Goal: Transaction & Acquisition: Purchase product/service

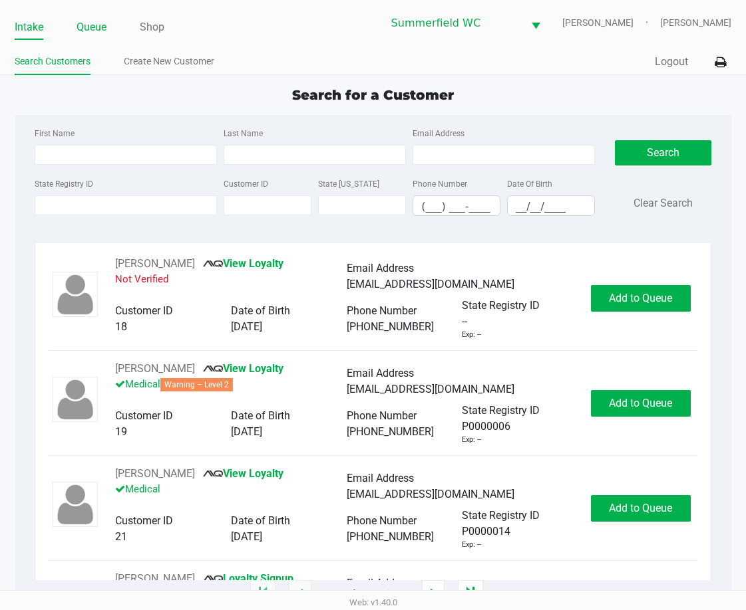
click at [83, 25] on link "Queue" at bounding box center [91, 27] width 30 height 19
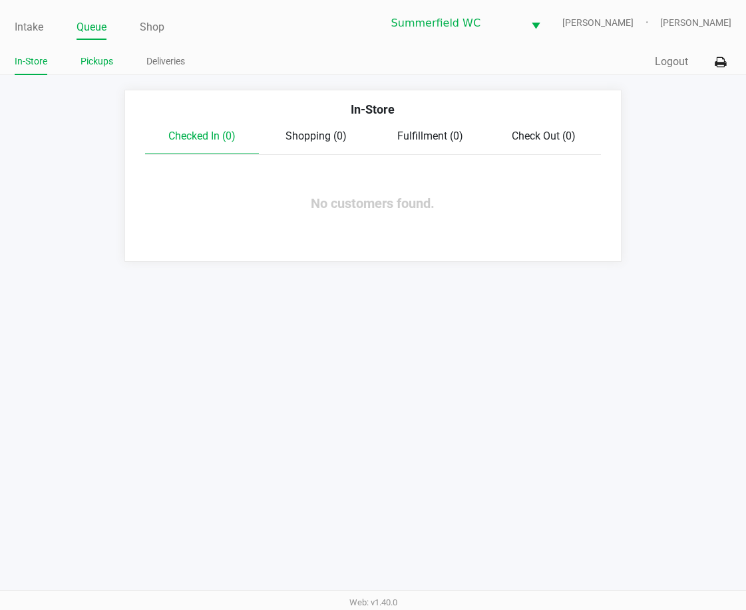
click at [96, 61] on link "Pickups" at bounding box center [96, 61] width 33 height 17
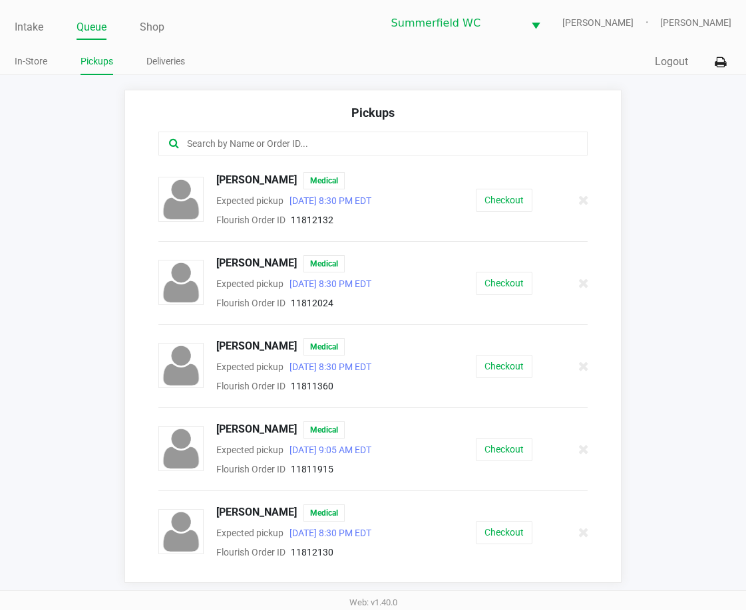
click at [44, 245] on app-pickups "Pickups [PERSON_NAME] Medical Expected pickup [DATE] 8:30 PM EDT Flourish Order…" at bounding box center [373, 336] width 746 height 493
click at [97, 213] on app-pickups "Pickups [PERSON_NAME] Medical Expected pickup [DATE] 8:30 PM EDT Flourish Order…" at bounding box center [373, 336] width 746 height 493
drag, startPoint x: 25, startPoint y: 25, endPoint x: 33, endPoint y: 85, distance: 60.5
click at [25, 25] on link "Intake" at bounding box center [29, 27] width 29 height 19
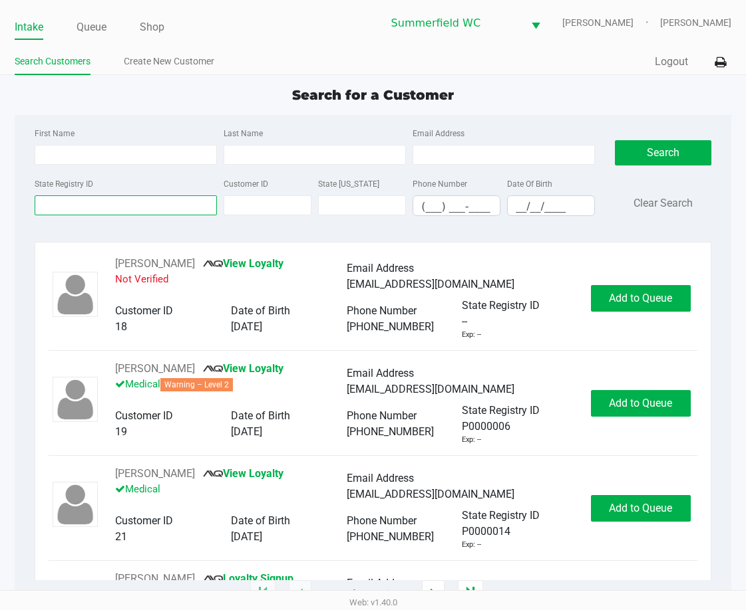
click at [96, 207] on input "State Registry ID" at bounding box center [126, 206] width 182 height 20
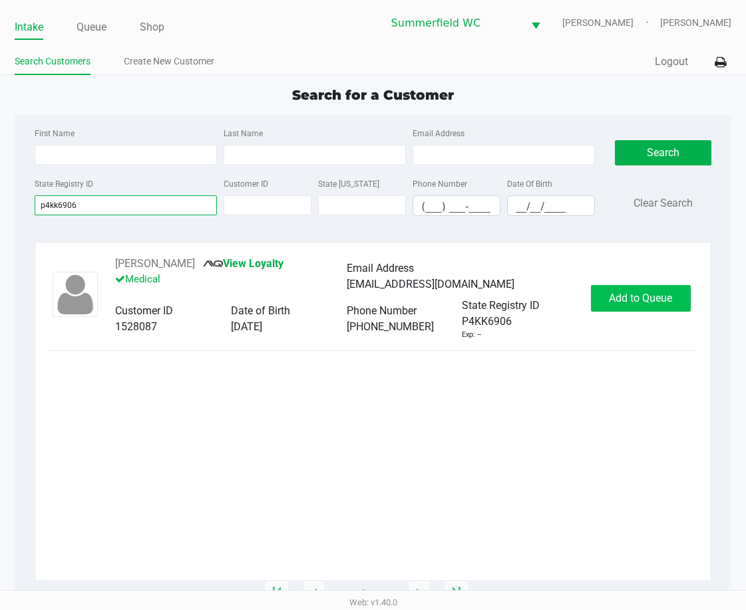
type input "p4kk6906"
click at [656, 299] on span "Add to Queue" at bounding box center [640, 298] width 63 height 13
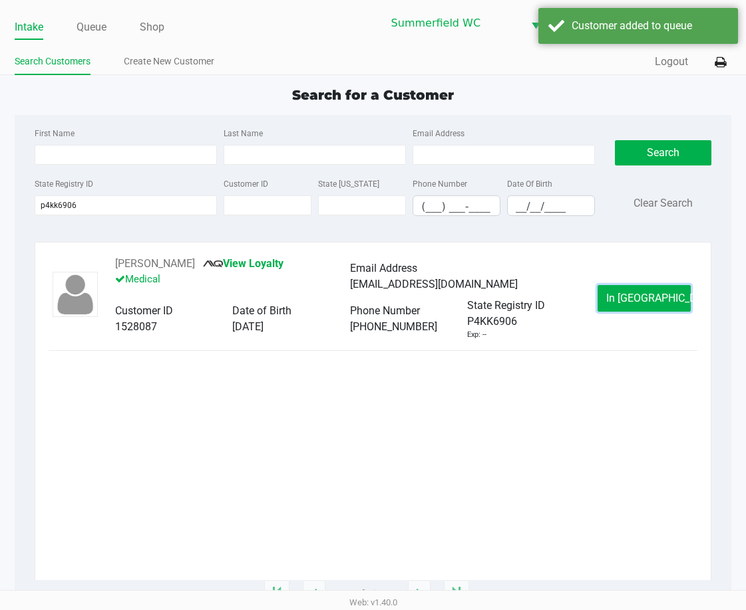
click at [656, 299] on span "In [GEOGRAPHIC_DATA]" at bounding box center [662, 298] width 112 height 13
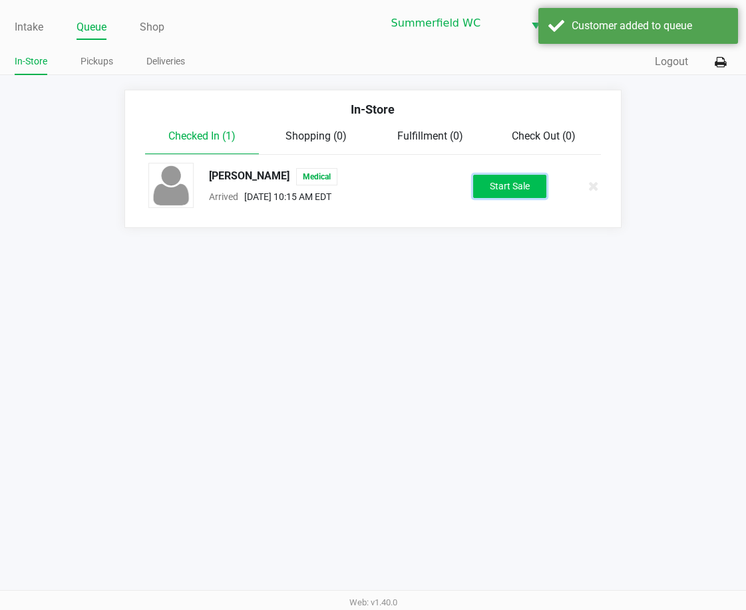
click at [500, 186] on button "Start Sale" at bounding box center [509, 186] width 73 height 23
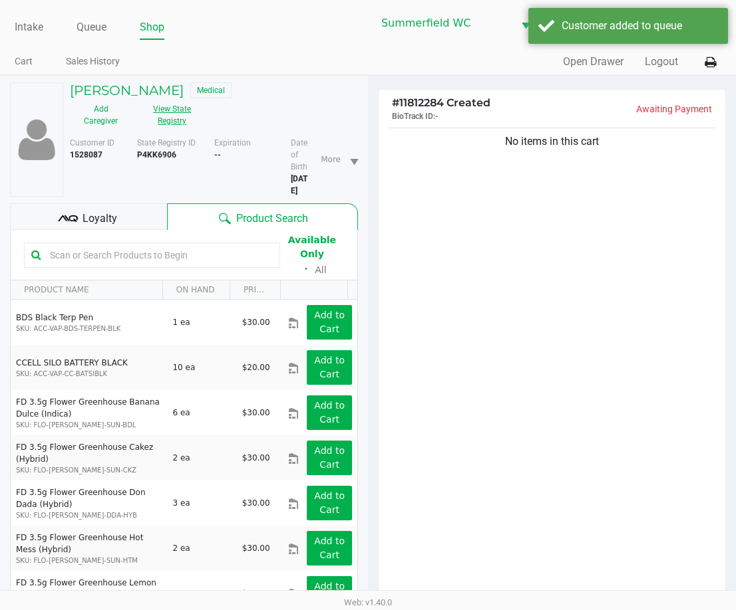
click at [174, 118] on button "View State Registry" at bounding box center [168, 114] width 72 height 33
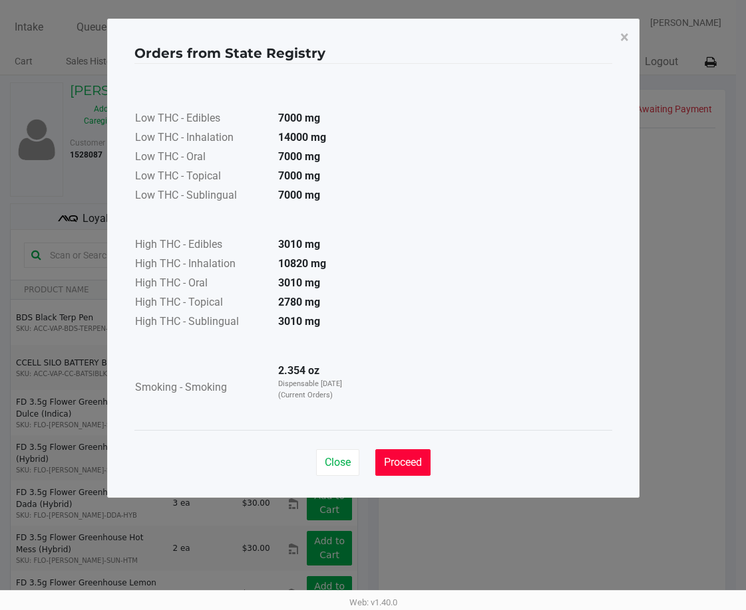
click at [401, 461] on span "Proceed" at bounding box center [403, 462] width 38 height 13
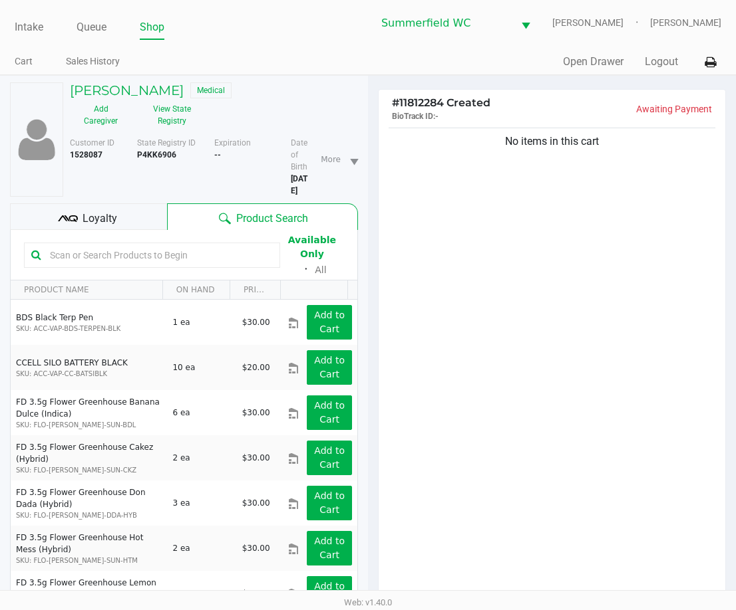
click at [553, 309] on div "No items in this cart" at bounding box center [551, 366] width 346 height 482
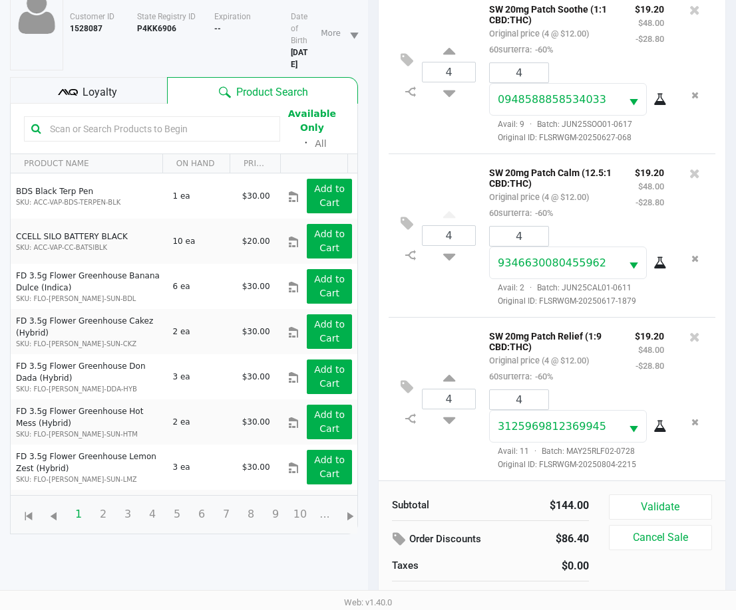
scroll to position [144, 0]
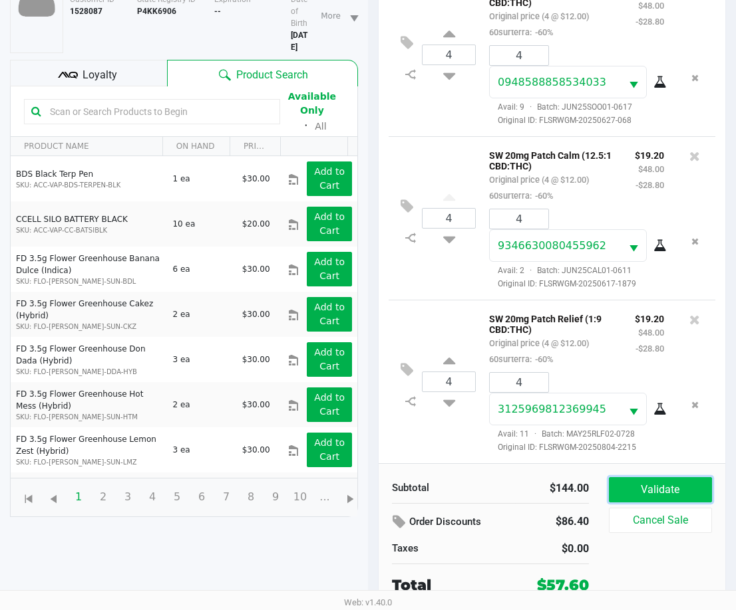
click at [656, 487] on button "Validate" at bounding box center [660, 489] width 103 height 25
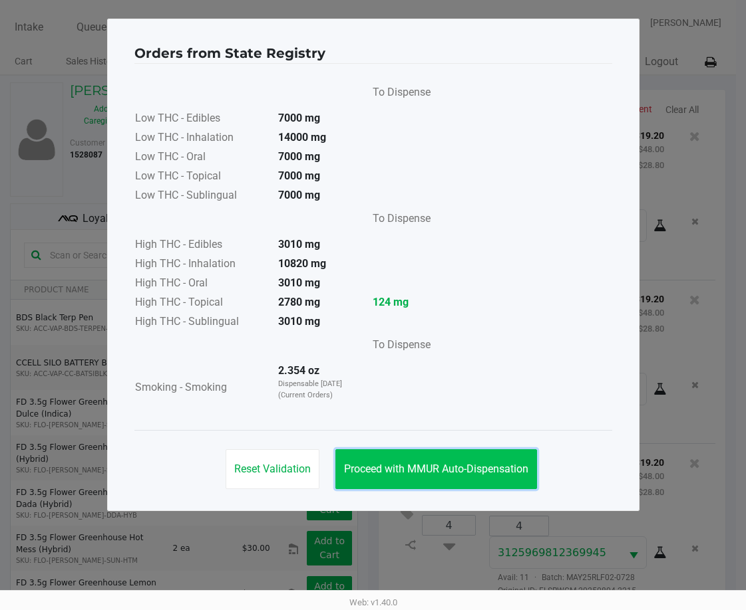
drag, startPoint x: 495, startPoint y: 468, endPoint x: 309, endPoint y: 370, distance: 210.6
click at [494, 468] on span "Proceed with MMUR Auto-Dispensation" at bounding box center [436, 469] width 184 height 13
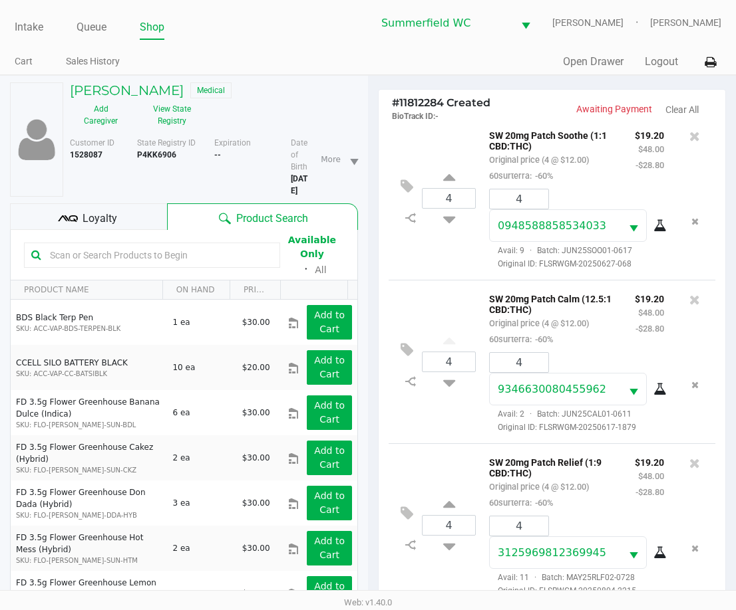
click at [93, 218] on span "Loyalty" at bounding box center [99, 219] width 35 height 16
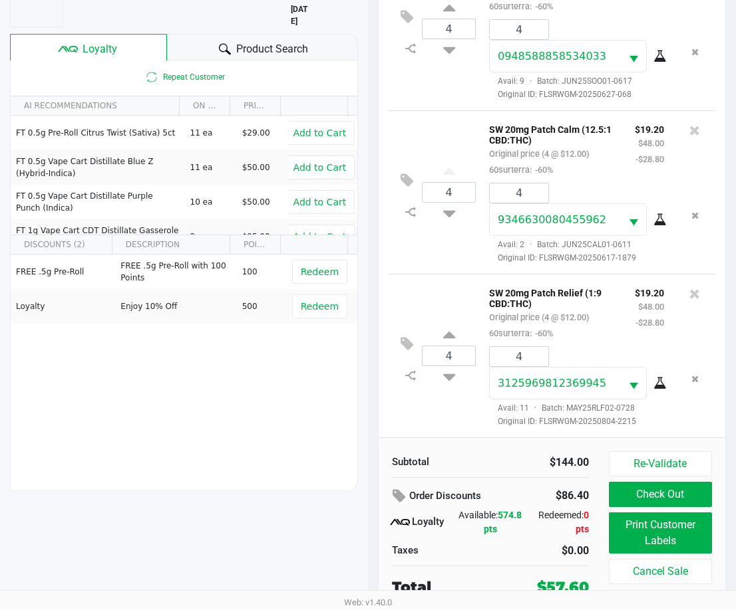
scroll to position [172, 0]
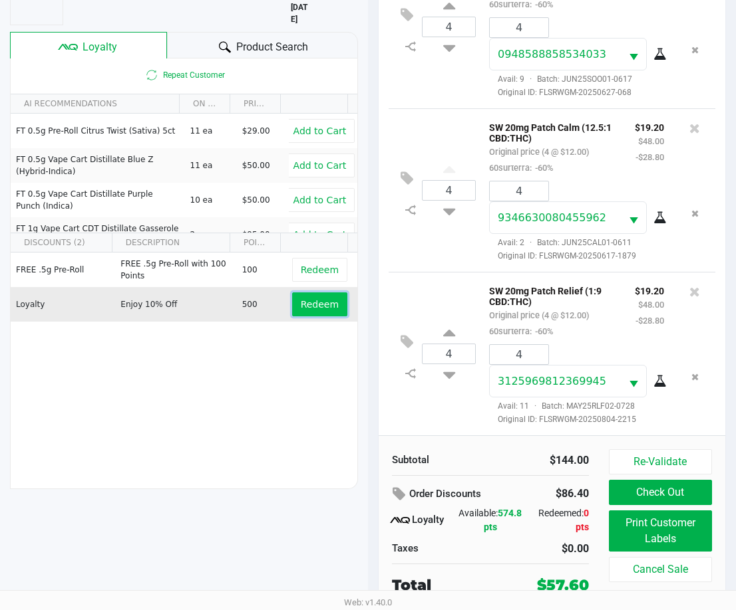
click at [314, 301] on span "Redeem" at bounding box center [320, 304] width 38 height 11
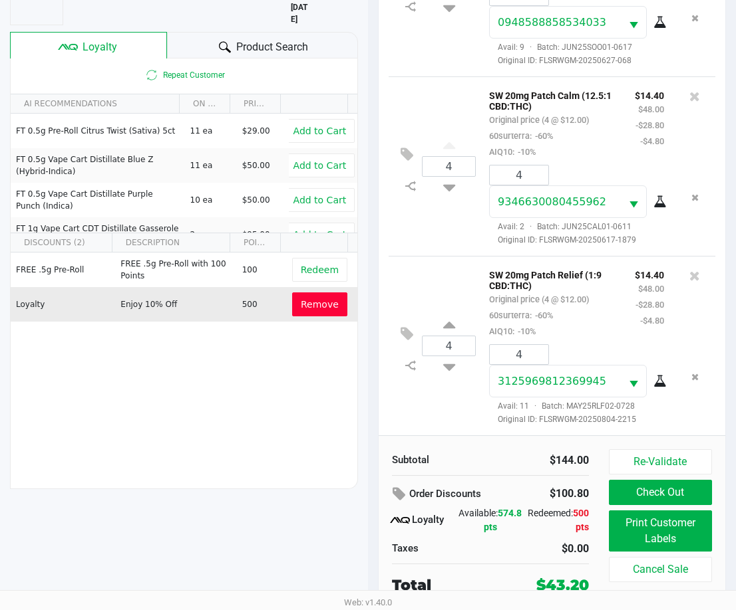
scroll to position [156, 0]
click at [664, 533] on button "Print Customer Labels" at bounding box center [660, 531] width 103 height 41
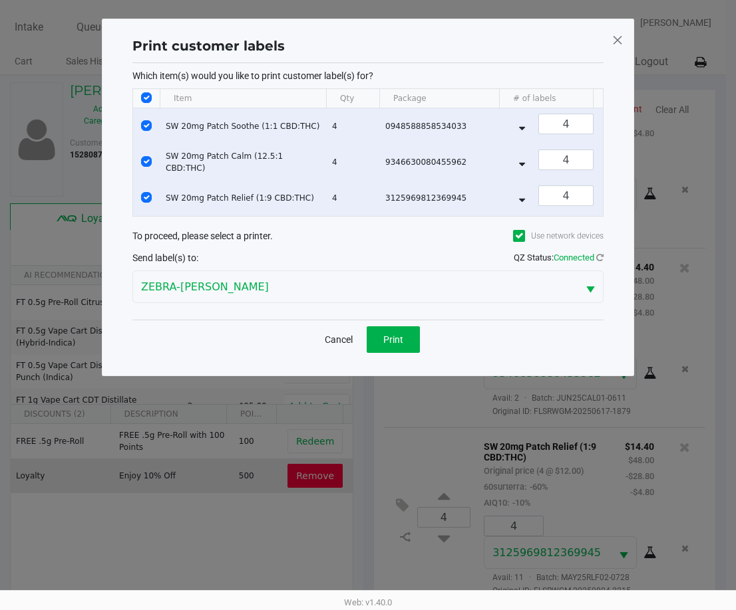
scroll to position [0, 0]
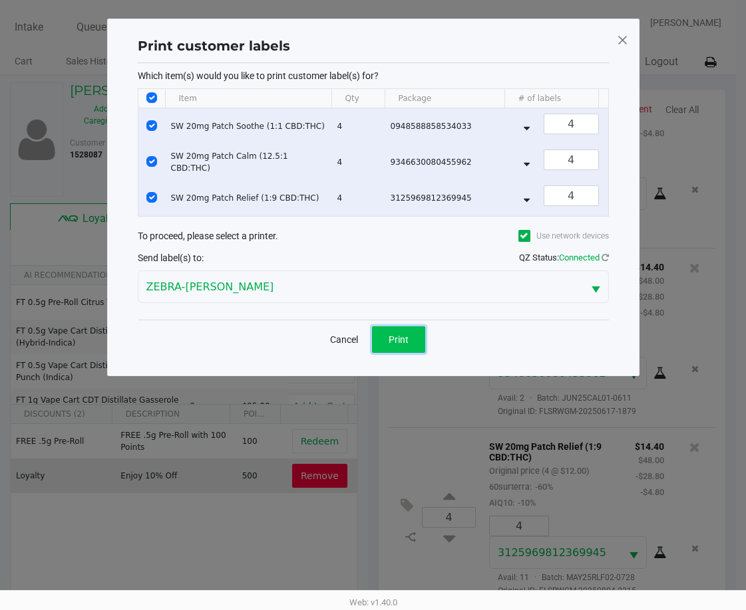
click at [401, 345] on span "Print" at bounding box center [398, 340] width 20 height 11
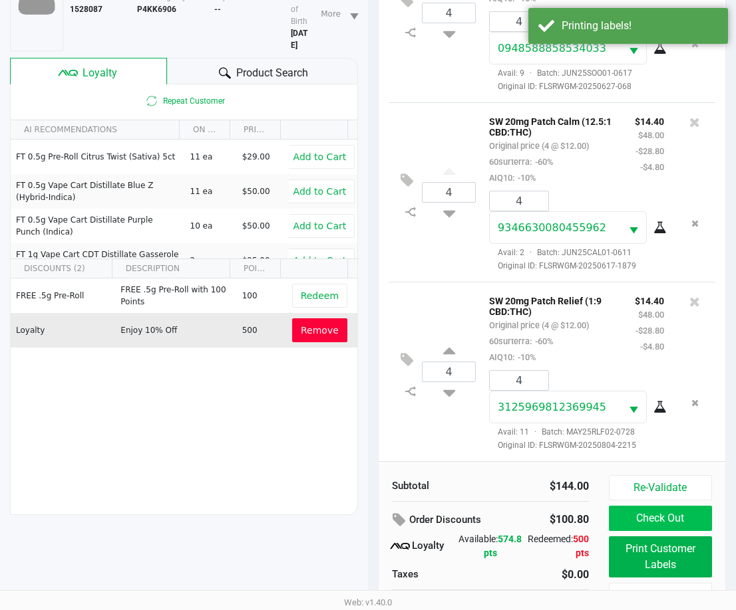
scroll to position [172, 0]
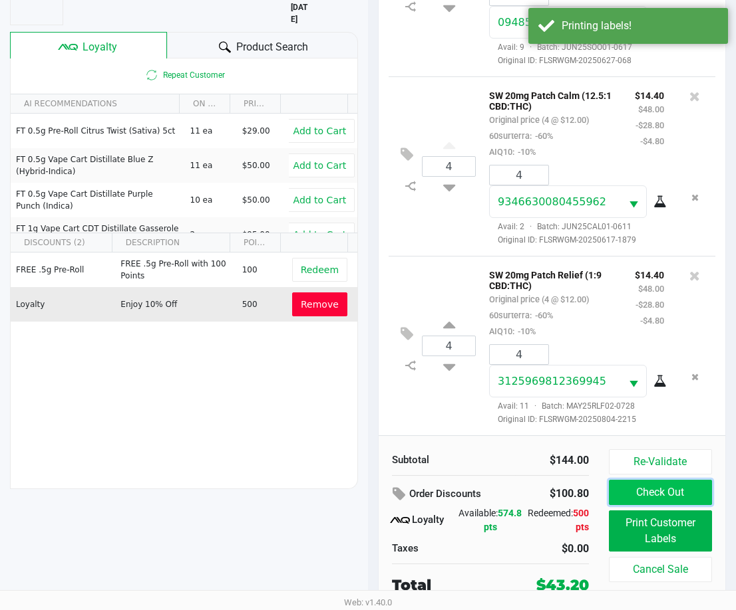
click at [660, 494] on button "Check Out" at bounding box center [660, 492] width 103 height 25
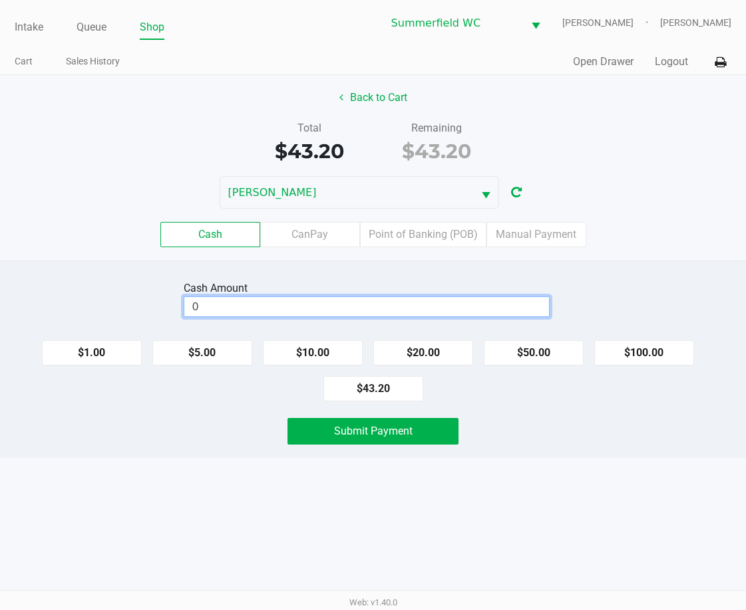
click at [416, 309] on input "0" at bounding box center [366, 306] width 364 height 19
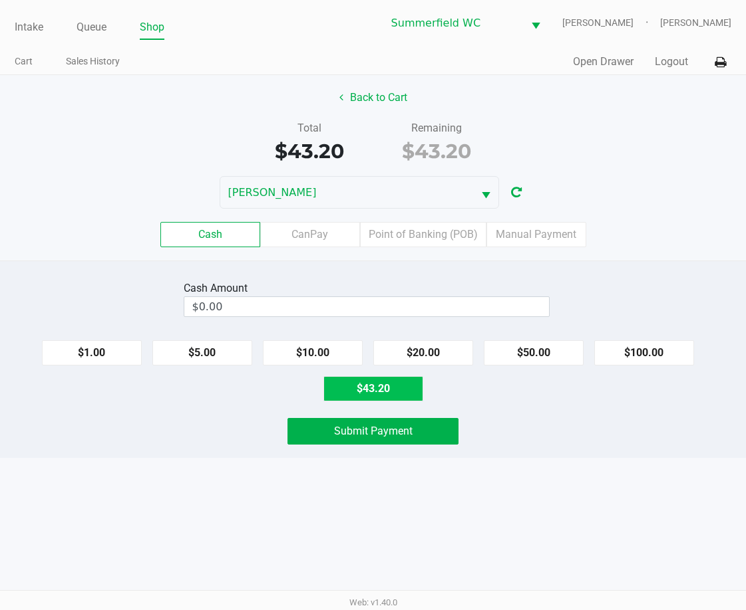
click at [358, 379] on button "$43.20" at bounding box center [373, 388] width 100 height 25
type input "$43.20"
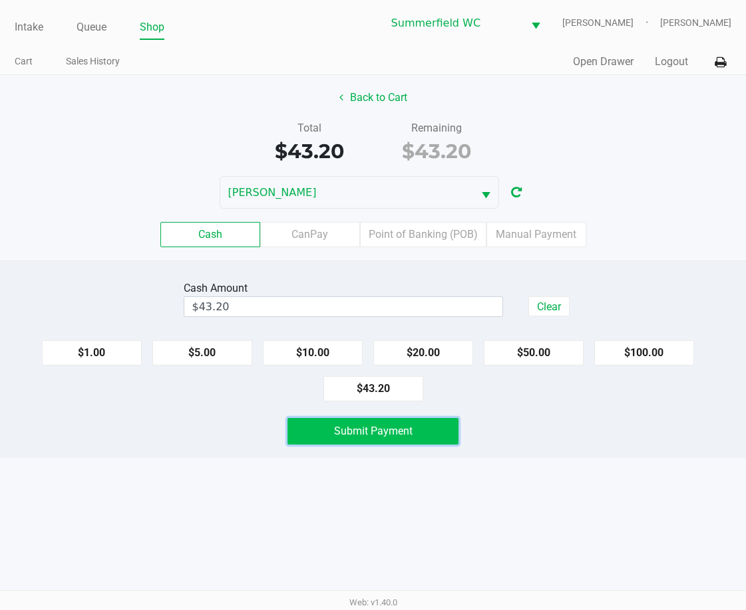
click at [376, 438] on button "Submit Payment" at bounding box center [373, 431] width 172 height 27
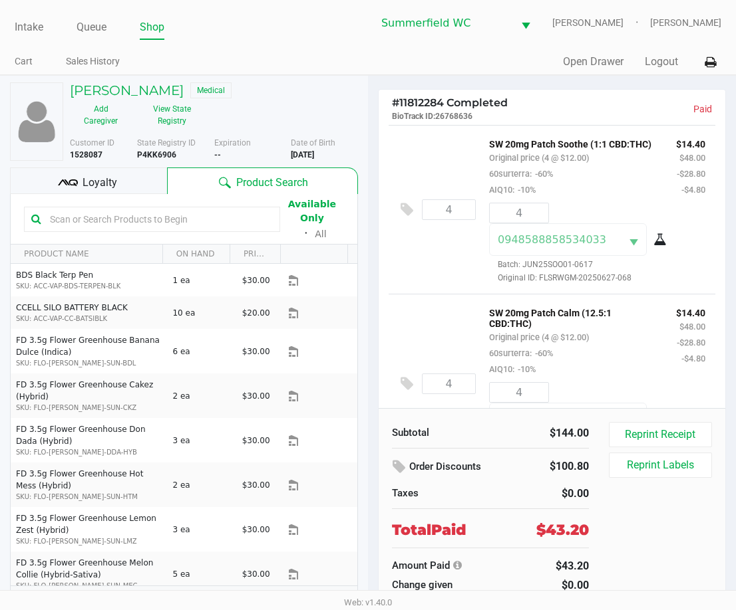
click at [154, 160] on div "State Registry ID P4KK6906" at bounding box center [175, 149] width 77 height 24
copy b "P4KK6906"
click at [37, 32] on link "Intake" at bounding box center [29, 27] width 29 height 19
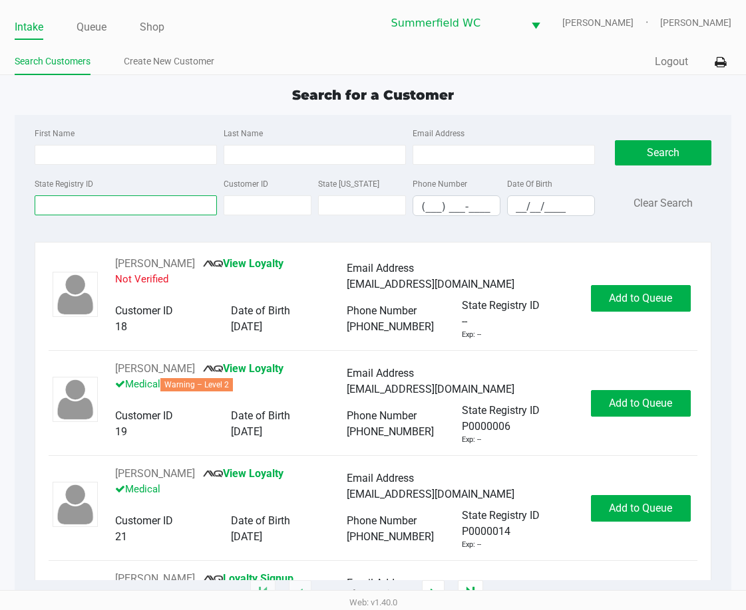
click at [70, 202] on input "State Registry ID" at bounding box center [126, 206] width 182 height 20
paste input "P4KK6906"
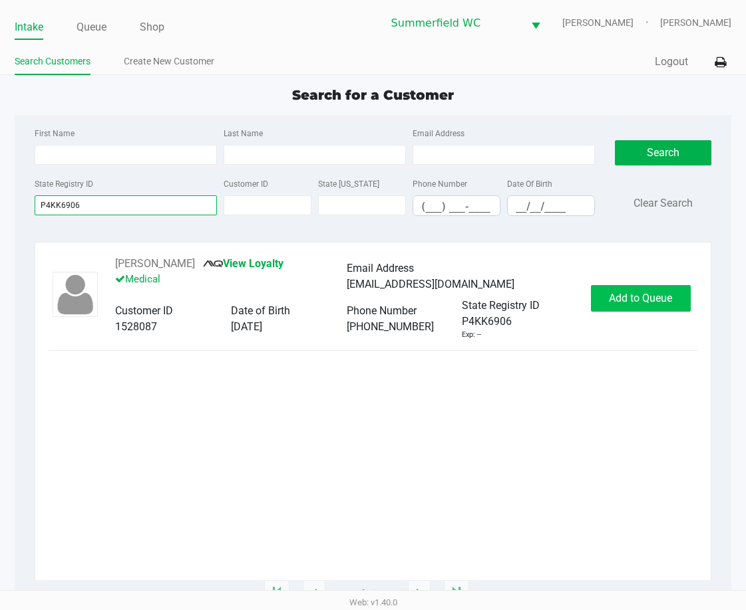
type input "P4KK6906"
click at [625, 293] on span "Add to Queue" at bounding box center [640, 298] width 63 height 13
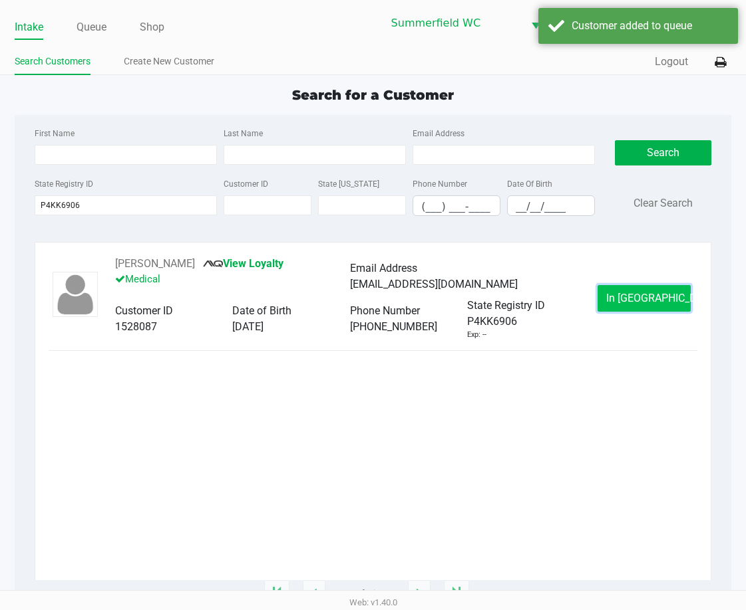
click at [622, 292] on button "In [GEOGRAPHIC_DATA]" at bounding box center [643, 298] width 93 height 27
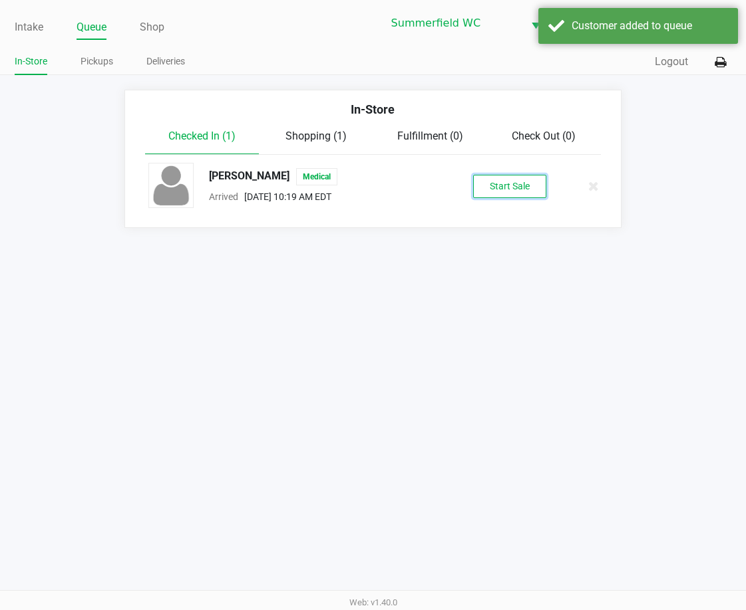
click at [507, 190] on button "Start Sale" at bounding box center [509, 186] width 73 height 23
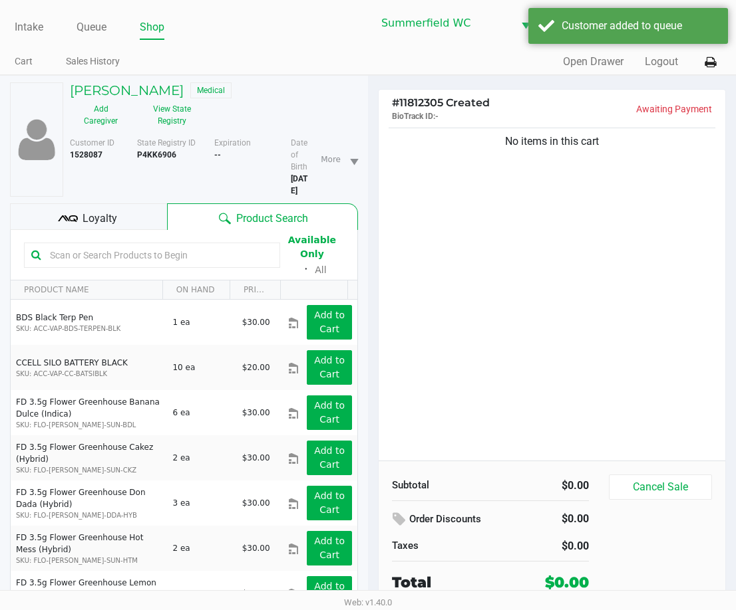
click at [452, 319] on div "No items in this cart" at bounding box center [551, 293] width 346 height 336
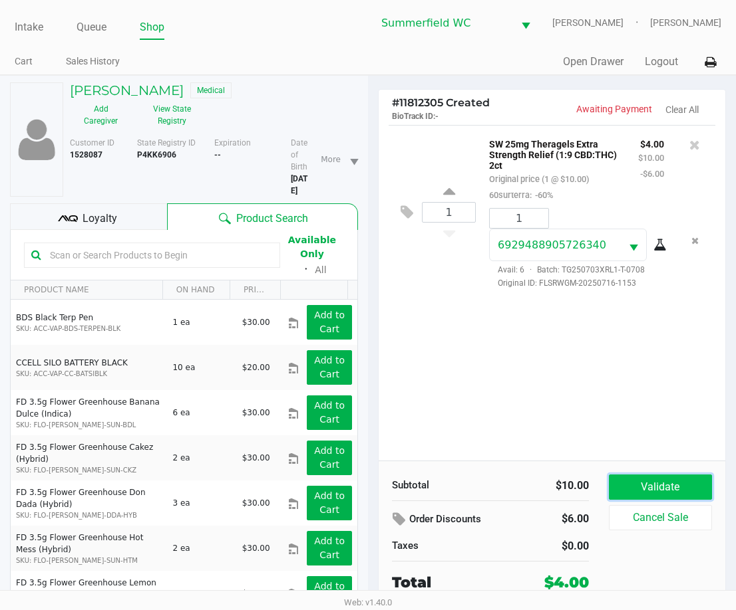
click at [677, 487] on button "Validate" at bounding box center [660, 487] width 103 height 25
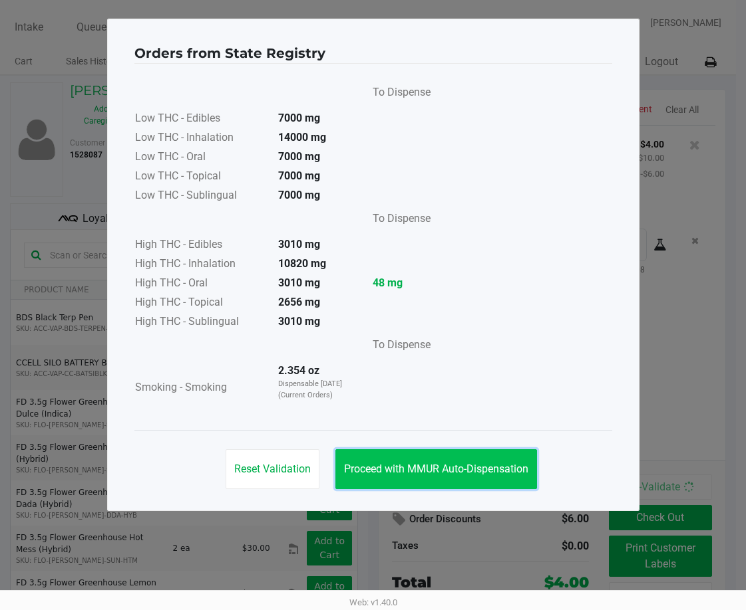
click at [497, 473] on span "Proceed with MMUR Auto-Dispensation" at bounding box center [436, 469] width 184 height 13
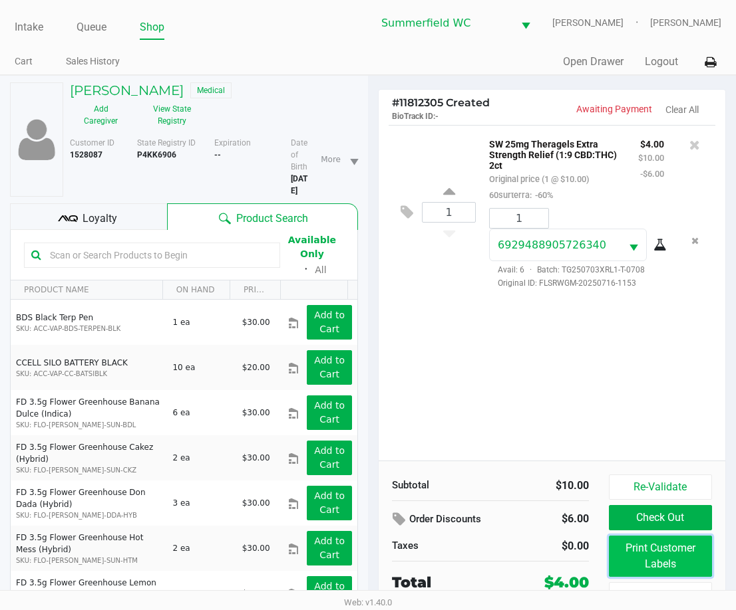
click at [671, 560] on button "Print Customer Labels" at bounding box center [660, 556] width 103 height 41
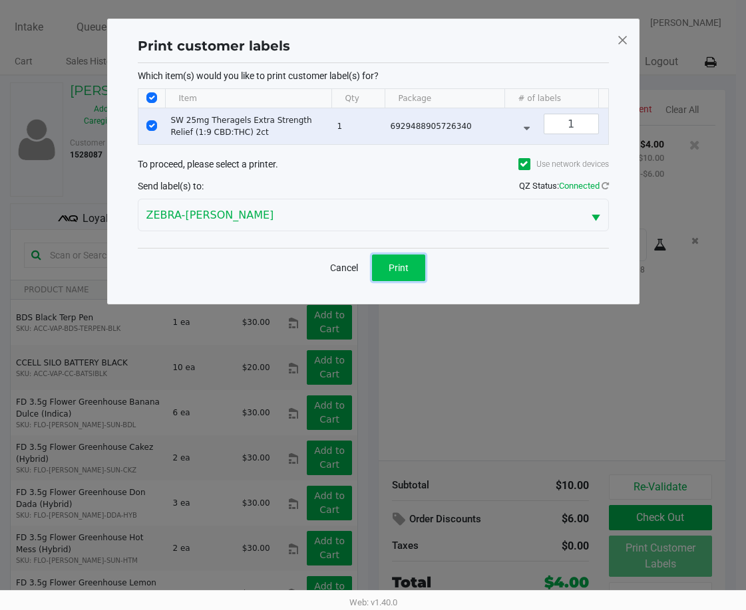
click at [408, 273] on span "Print" at bounding box center [398, 268] width 20 height 11
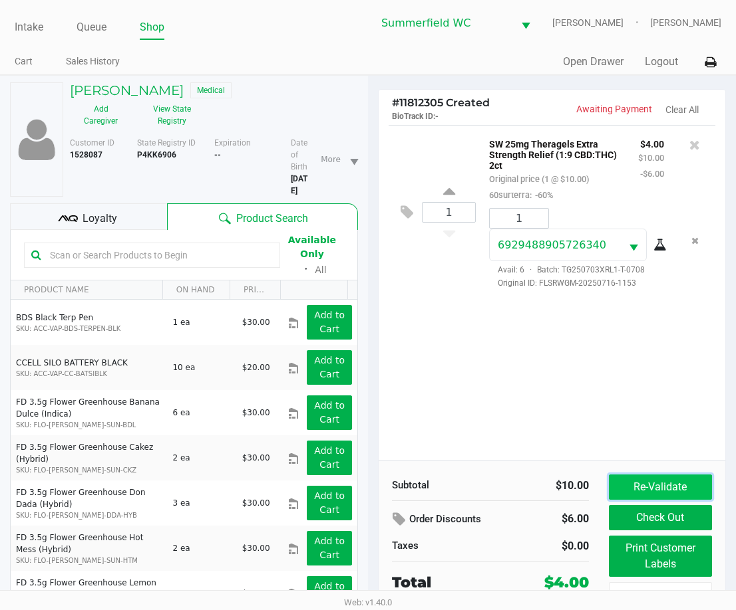
click at [680, 485] on button "Re-Validate" at bounding box center [660, 487] width 103 height 25
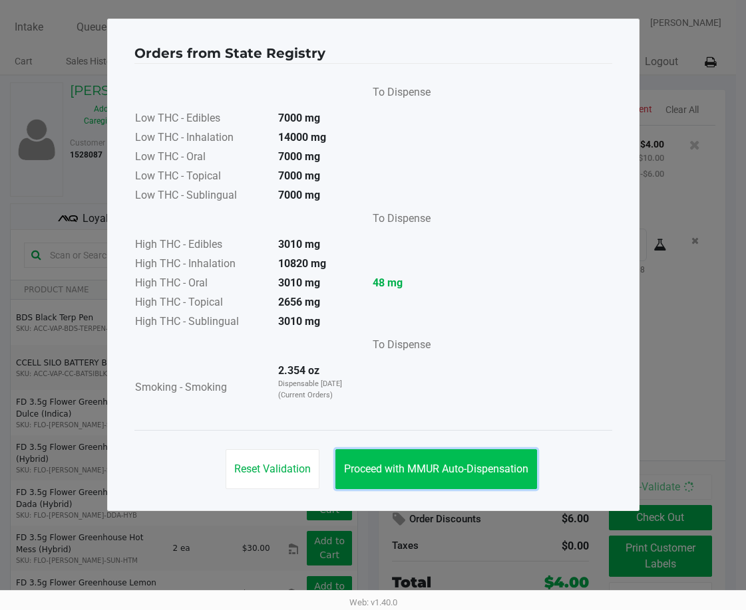
click at [456, 479] on button "Proceed with MMUR Auto-Dispensation" at bounding box center [436, 470] width 202 height 40
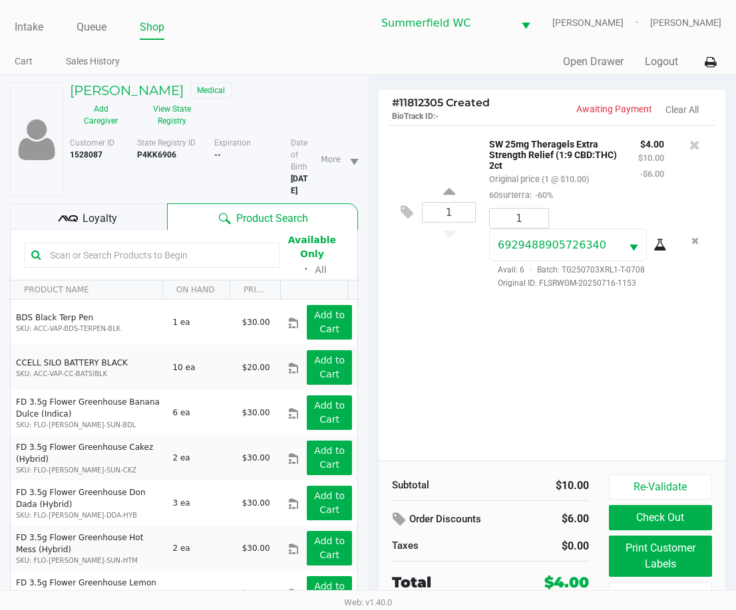
click at [482, 380] on div "1 SW 25mg Theragels Extra Strength Relief (1:9 CBD:THC) 2ct Original price (1 @…" at bounding box center [551, 293] width 346 height 336
click at [468, 396] on div "1 SW 25mg Theragels Extra Strength Relief (1:9 CBD:THC) 2ct Original price (1 @…" at bounding box center [551, 293] width 346 height 336
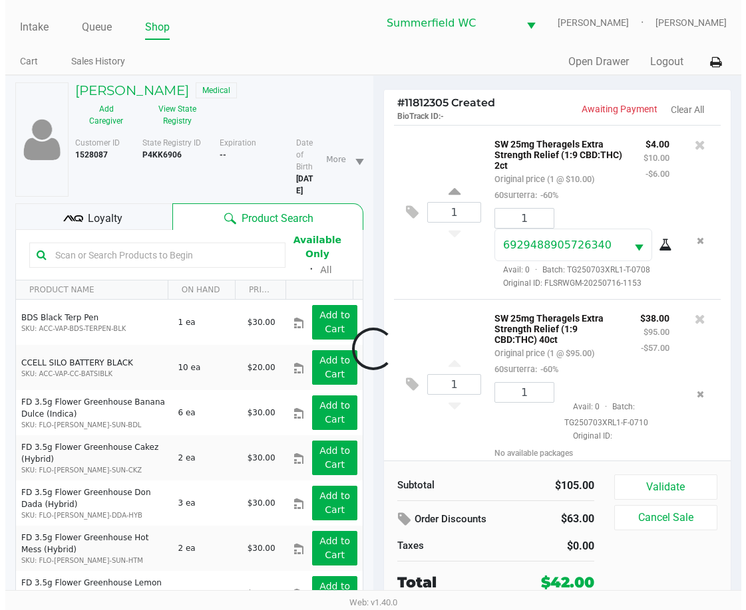
scroll to position [45, 0]
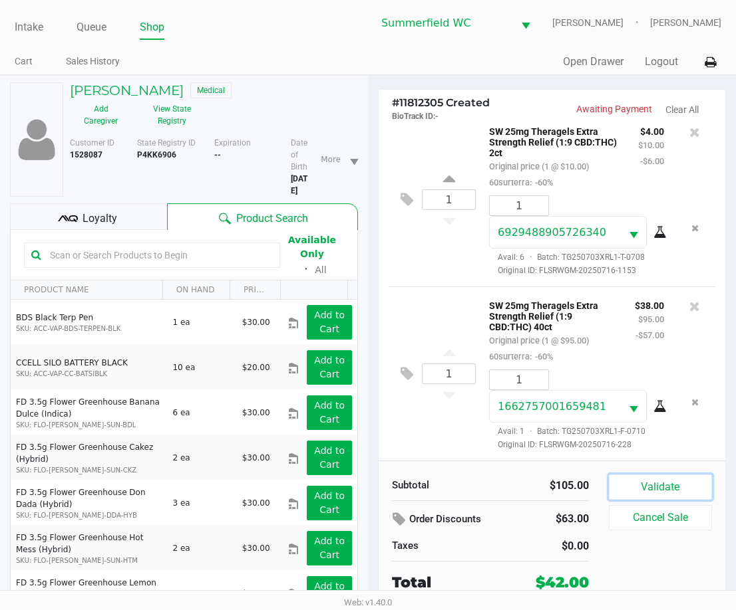
click at [666, 485] on button "Validate" at bounding box center [660, 487] width 103 height 25
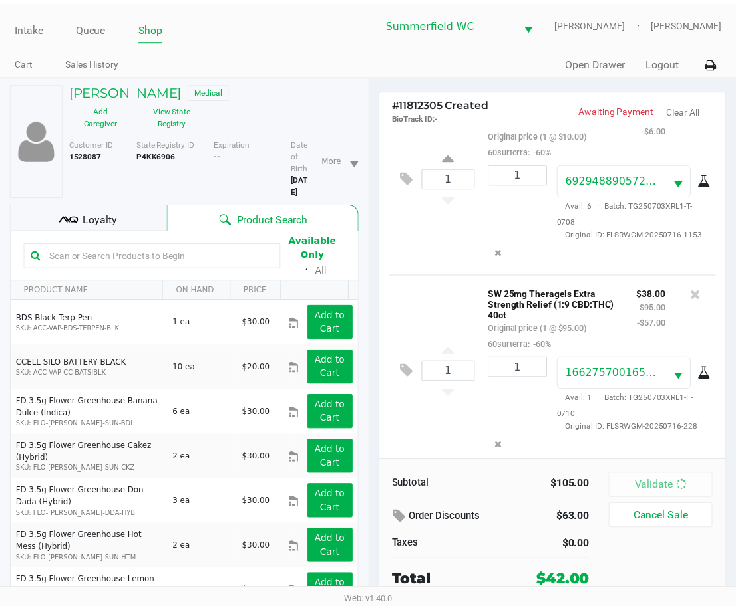
scroll to position [80, 0]
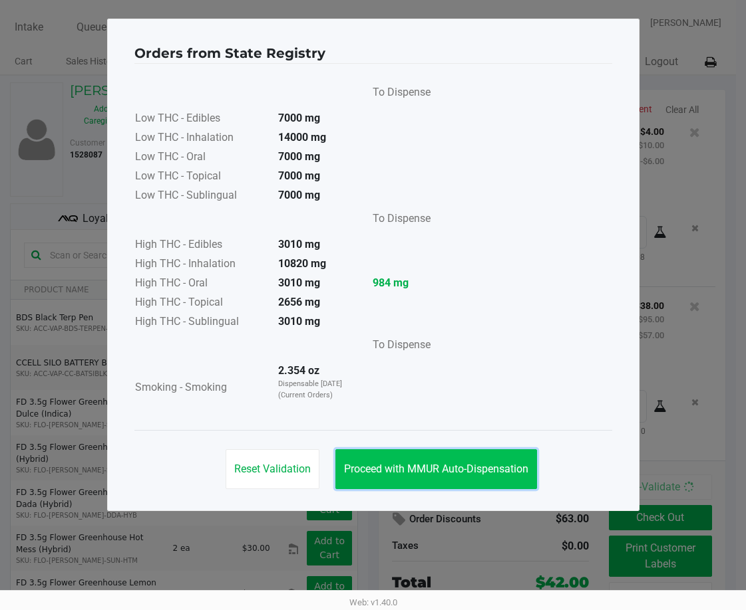
click at [470, 469] on span "Proceed with MMUR Auto-Dispensation" at bounding box center [436, 469] width 184 height 13
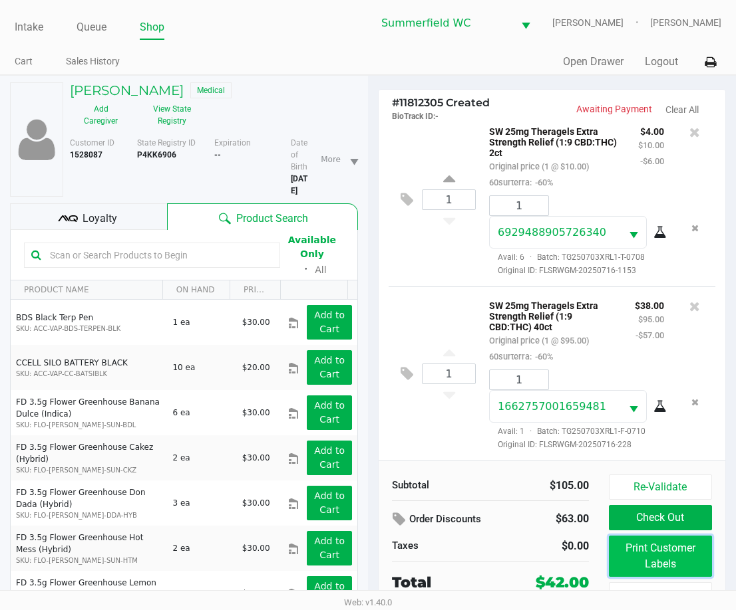
click at [670, 563] on button "Print Customer Labels" at bounding box center [660, 556] width 103 height 41
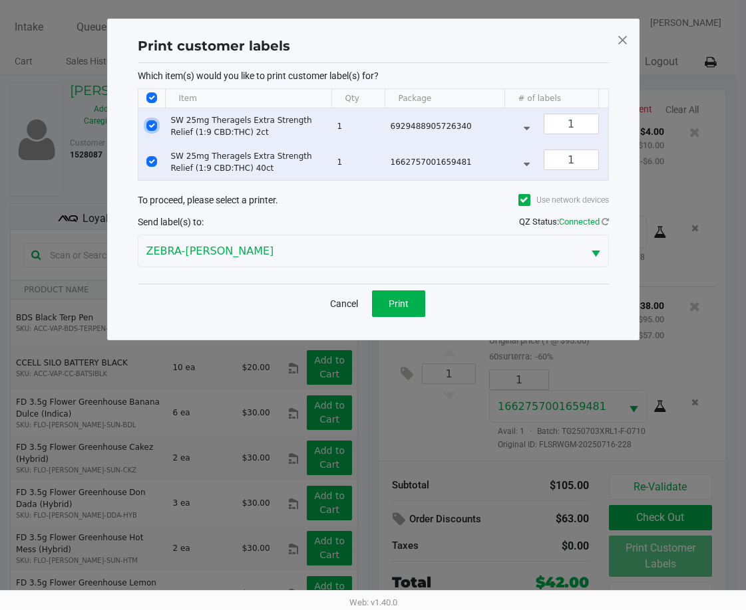
click at [154, 124] on input "Select Row" at bounding box center [151, 125] width 11 height 11
checkbox input "false"
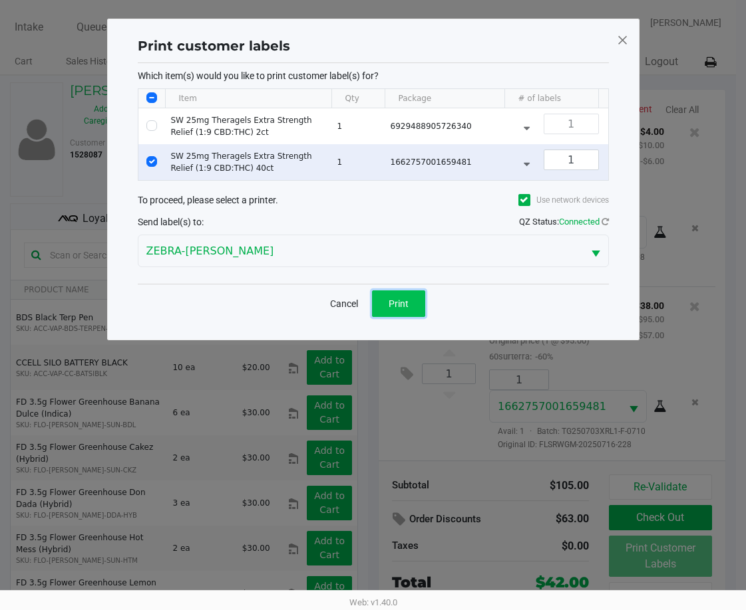
click at [403, 309] on span "Print" at bounding box center [398, 304] width 20 height 11
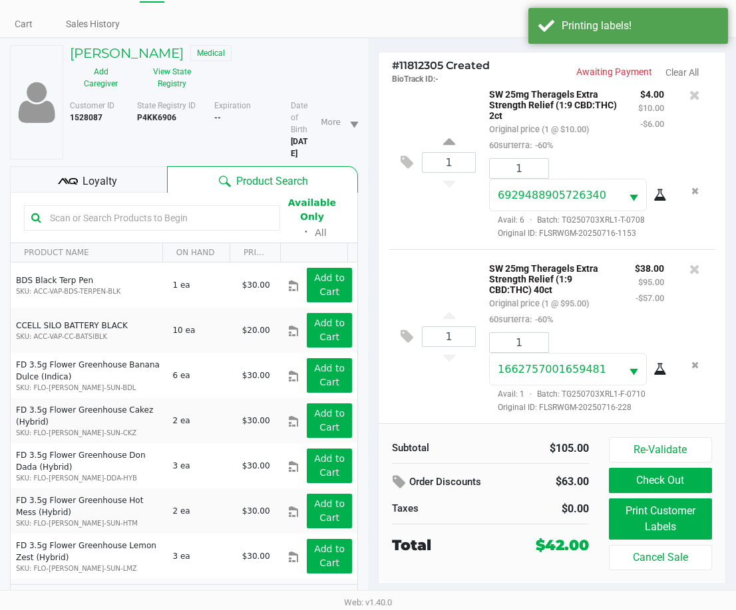
scroll to position [57, 0]
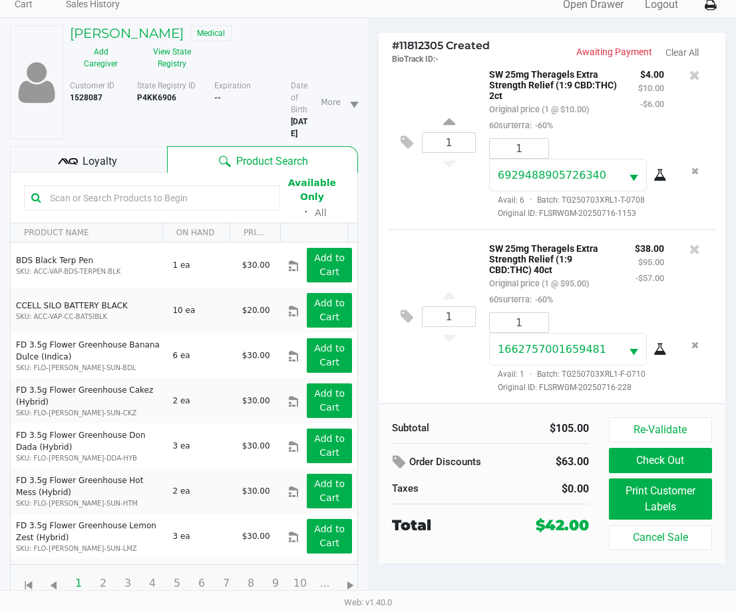
click at [93, 159] on span "Loyalty" at bounding box center [99, 162] width 35 height 16
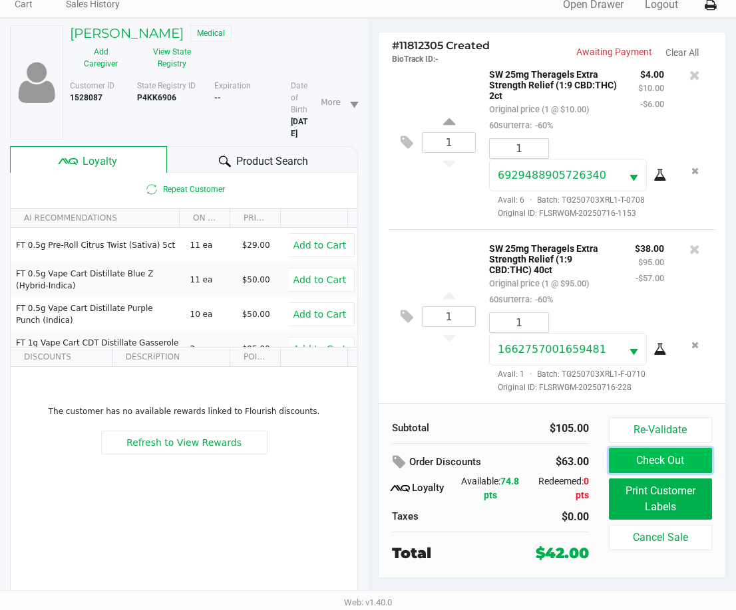
click at [656, 460] on button "Check Out" at bounding box center [660, 460] width 103 height 25
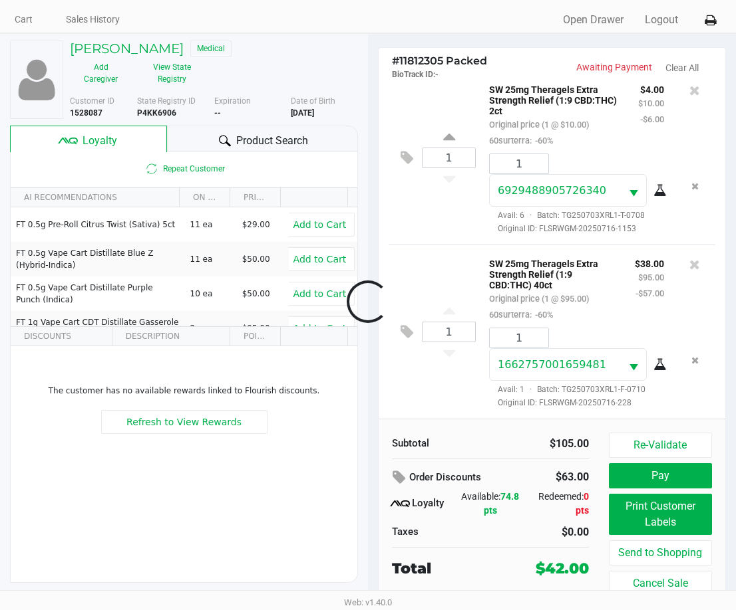
scroll to position [42, 0]
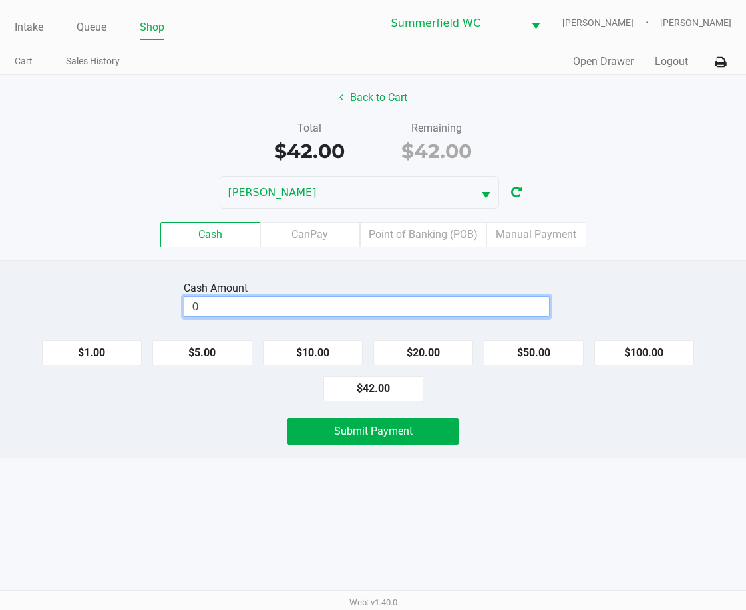
click at [373, 304] on input "0" at bounding box center [366, 306] width 364 height 19
click at [433, 236] on label "Point of Banking (POB)" at bounding box center [423, 234] width 126 height 25
click at [0, 0] on 7 "Point of Banking (POB)" at bounding box center [0, 0] width 0 height 0
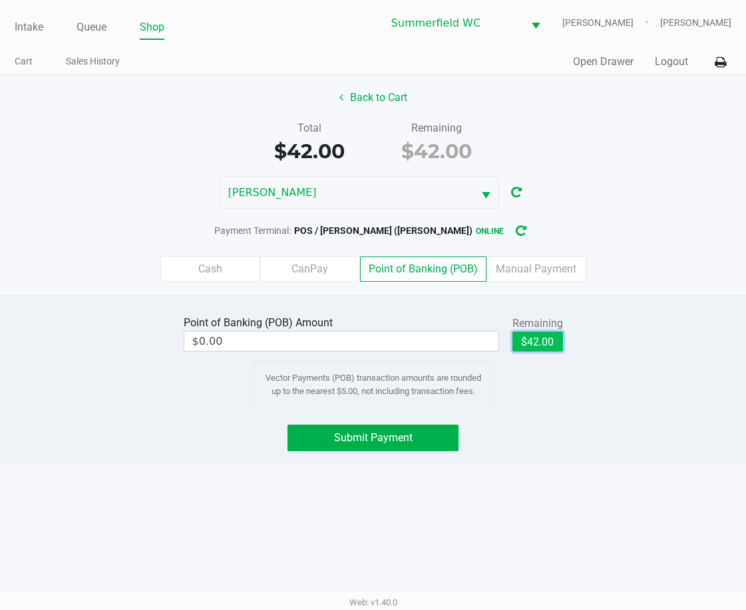
click at [538, 339] on button "$42.00" at bounding box center [537, 342] width 51 height 20
type input "$42.00"
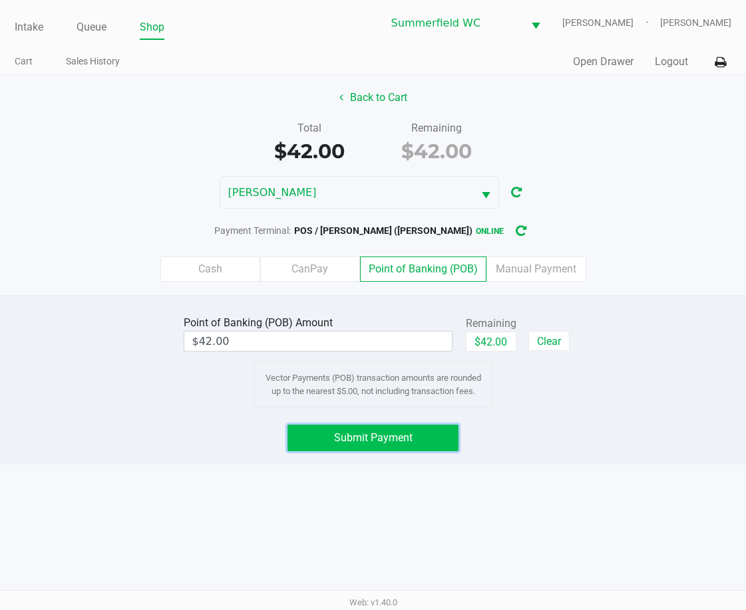
click at [389, 440] on span "Submit Payment" at bounding box center [373, 438] width 78 height 13
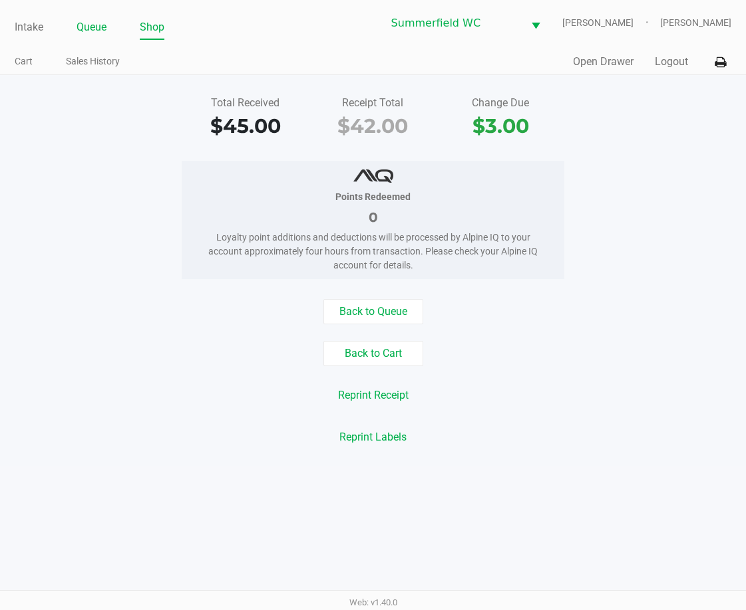
click at [96, 27] on link "Queue" at bounding box center [91, 27] width 30 height 19
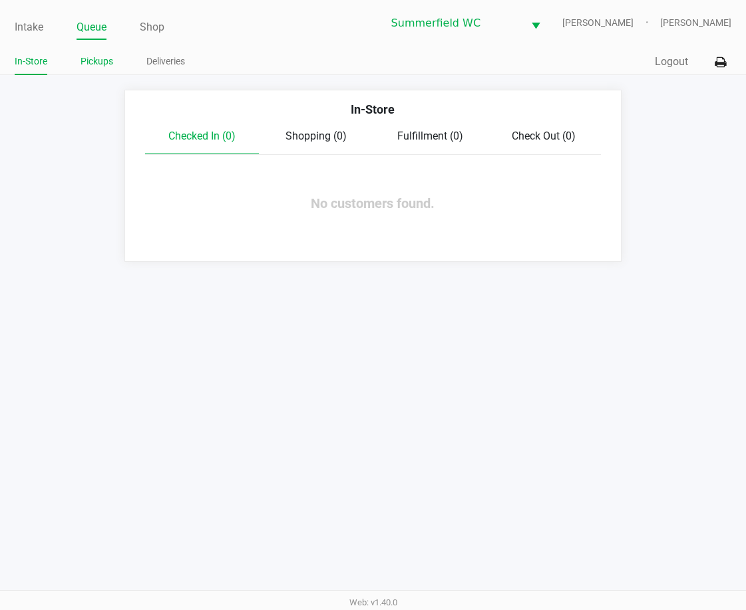
click at [91, 63] on link "Pickups" at bounding box center [96, 61] width 33 height 17
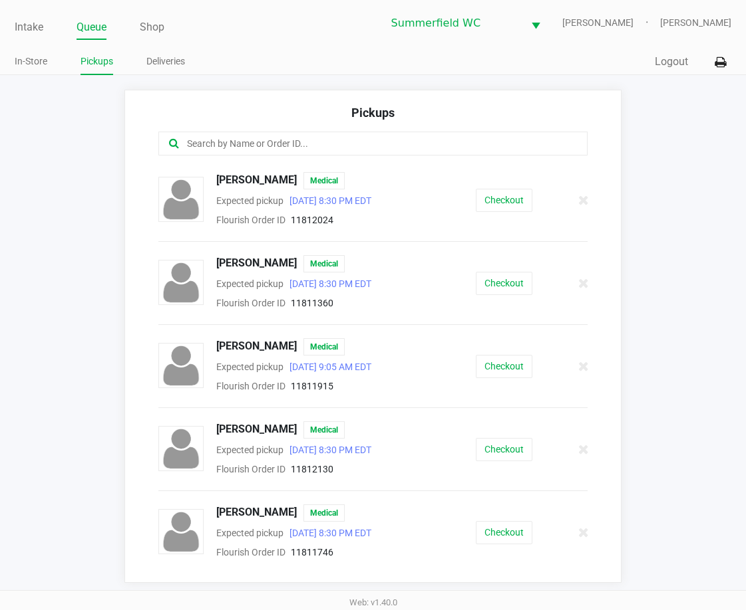
click at [106, 333] on app-pickups "Pickups [PERSON_NAME] Medical Expected pickup [DATE] 8:30 PM EDT Flourish Order…" at bounding box center [373, 336] width 746 height 493
click at [507, 452] on button "Checkout" at bounding box center [503, 449] width 57 height 23
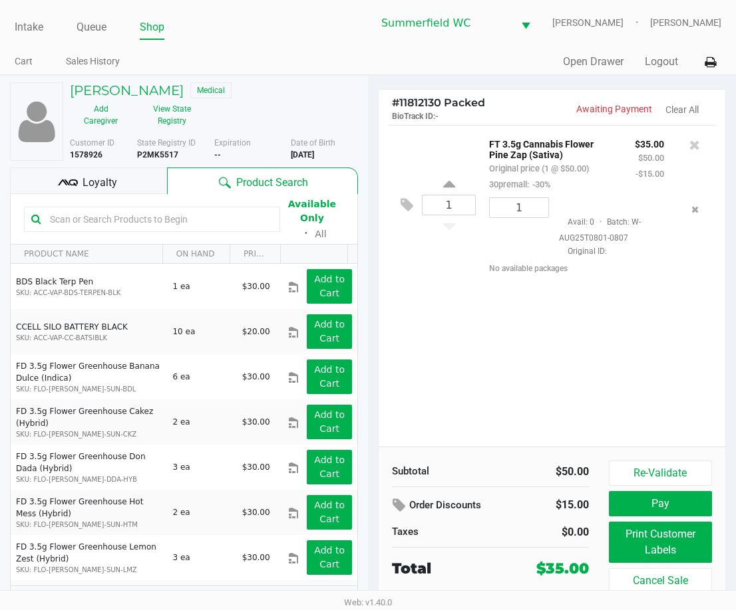
click at [562, 344] on div "1 FT 3.5g Cannabis Flower Pine Zap (Sativa) Original price (1 @ $50.00) 30prema…" at bounding box center [551, 286] width 346 height 322
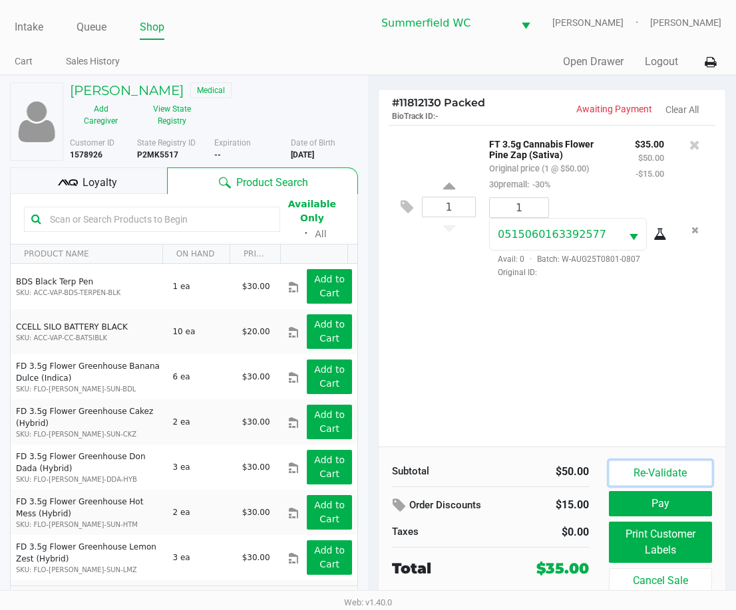
click at [662, 472] on button "Re-Validate" at bounding box center [660, 473] width 103 height 25
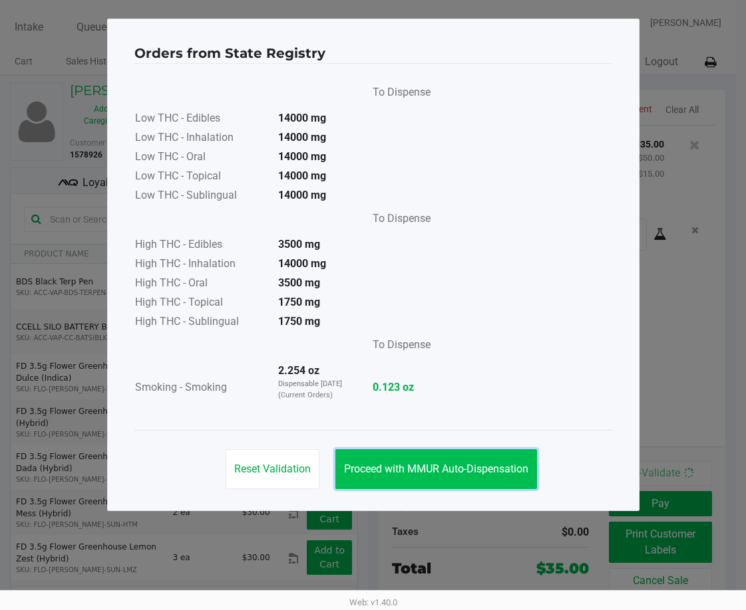
click at [470, 474] on span "Proceed with MMUR Auto-Dispensation" at bounding box center [436, 469] width 184 height 13
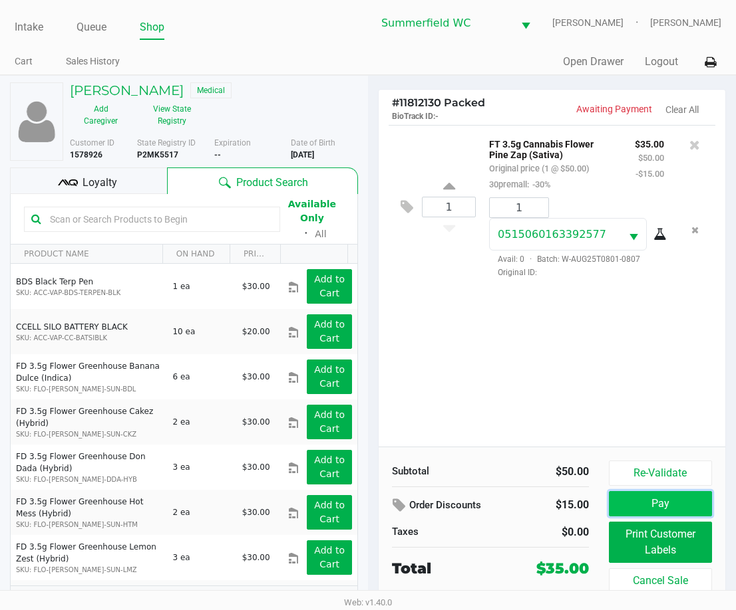
click at [653, 500] on button "Pay" at bounding box center [660, 503] width 103 height 25
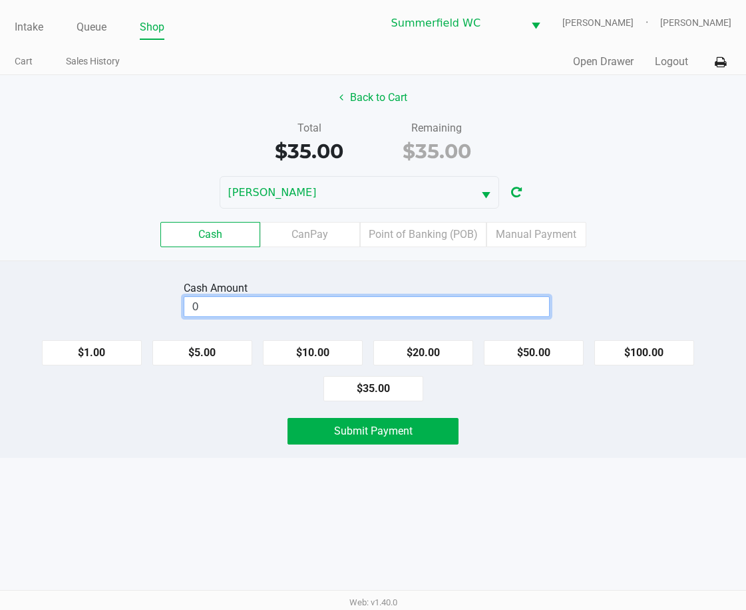
click at [317, 310] on input "0" at bounding box center [366, 306] width 364 height 19
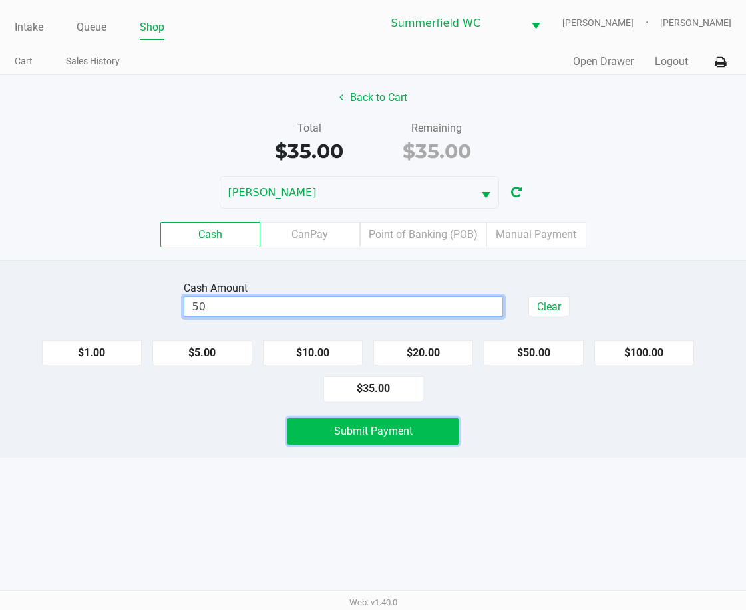
type input "$50.00"
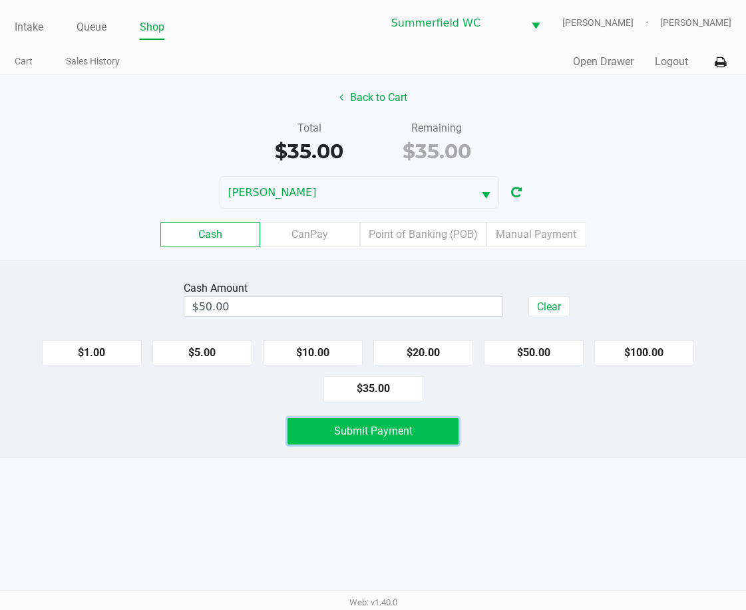
click at [362, 434] on span "Submit Payment" at bounding box center [373, 431] width 78 height 13
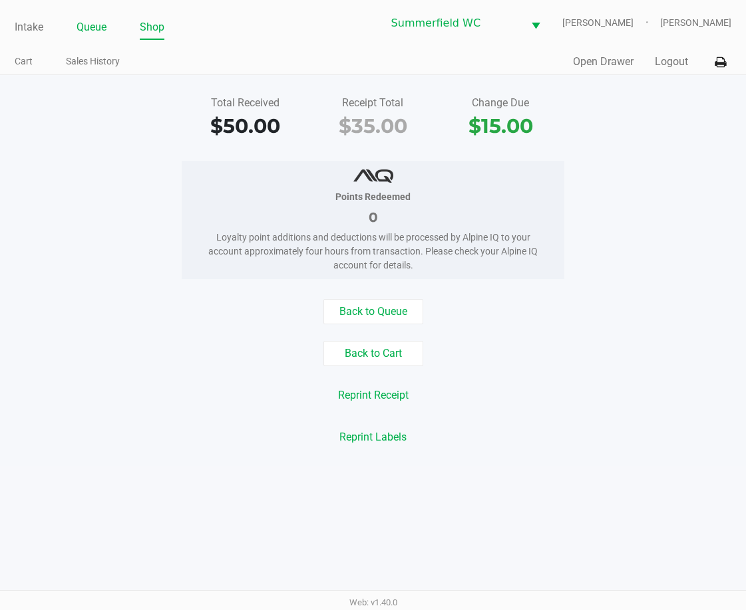
drag, startPoint x: 87, startPoint y: 25, endPoint x: 90, endPoint y: 50, distance: 24.7
click at [87, 27] on link "Queue" at bounding box center [91, 27] width 30 height 19
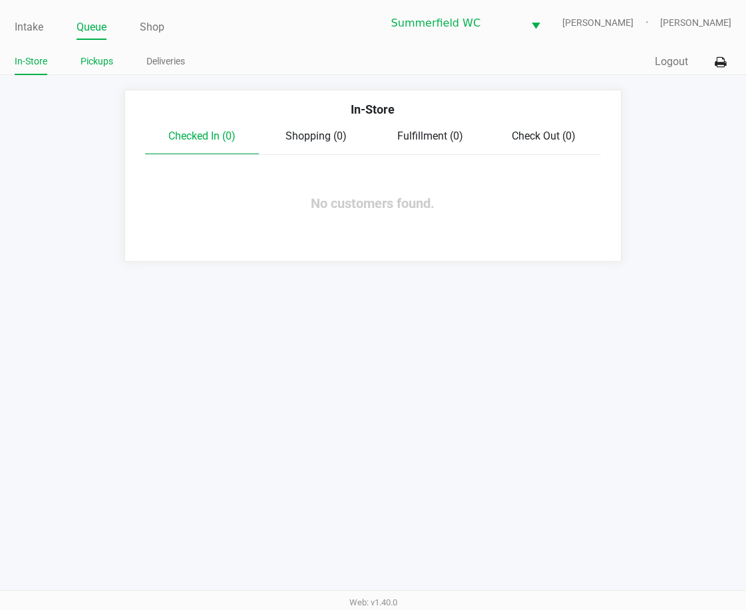
click at [97, 65] on link "Pickups" at bounding box center [96, 61] width 33 height 17
